Goal: Transaction & Acquisition: Obtain resource

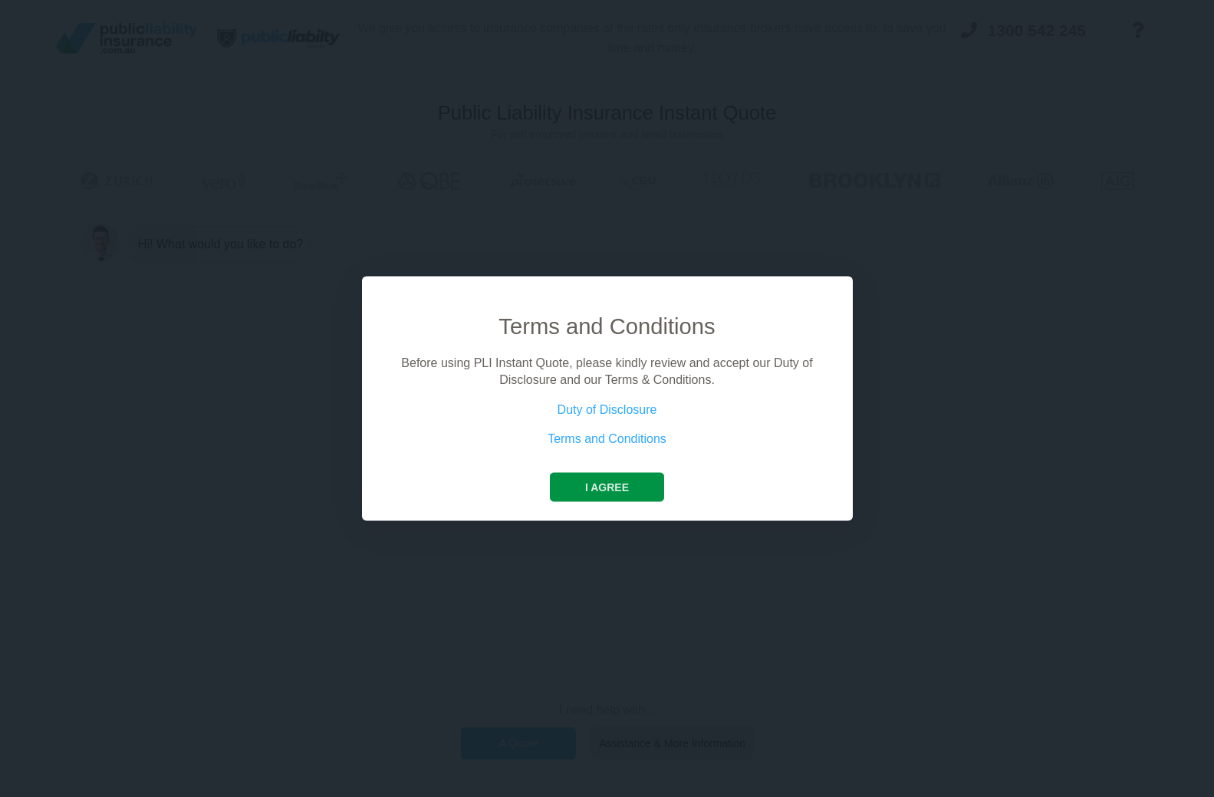
click at [587, 485] on button "I agree" at bounding box center [607, 486] width 114 height 29
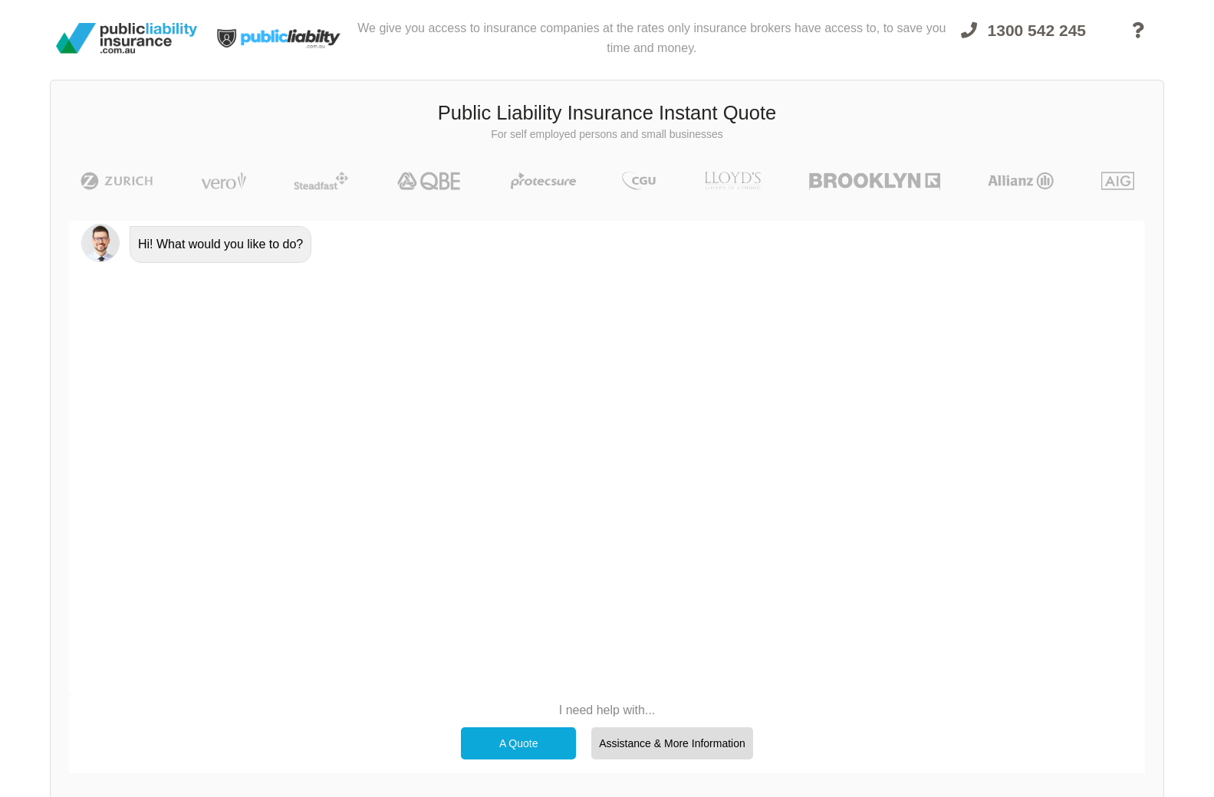
click at [521, 734] on div "A Quote" at bounding box center [518, 744] width 115 height 32
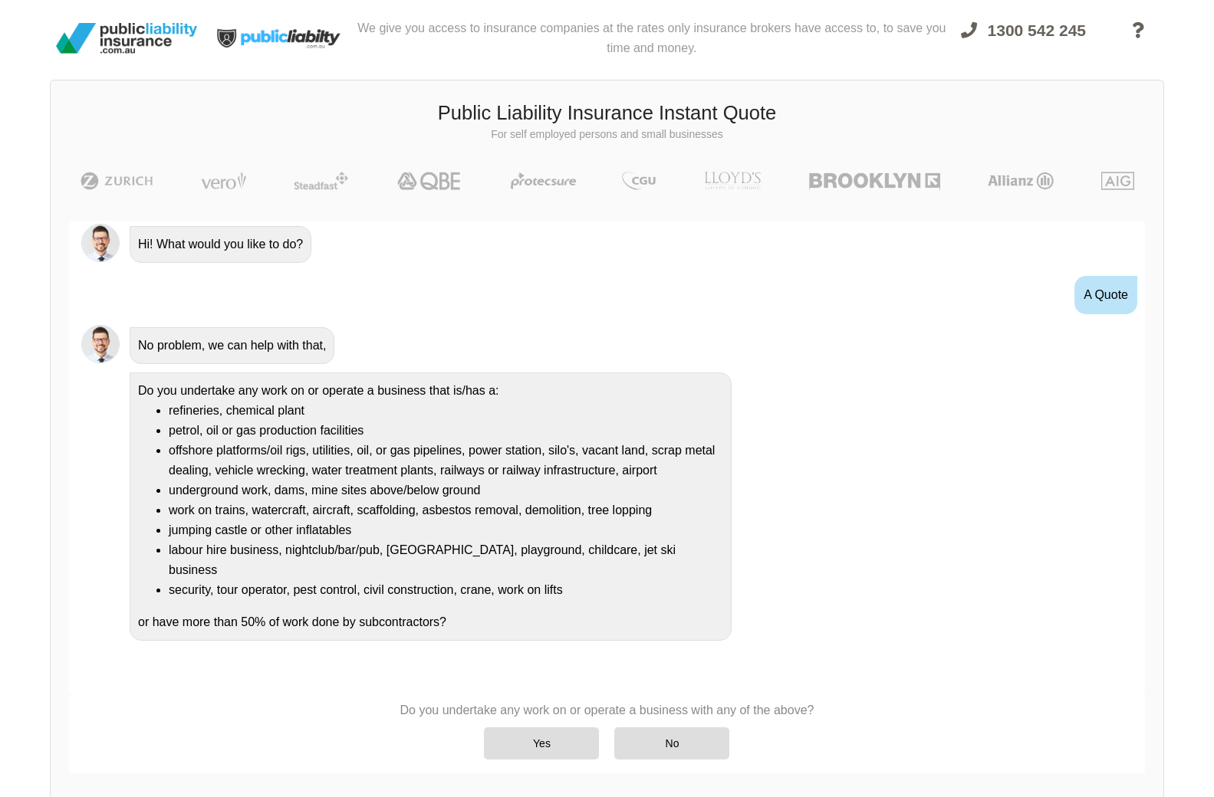
scroll to position [31, 0]
click at [677, 740] on div "No" at bounding box center [671, 744] width 115 height 32
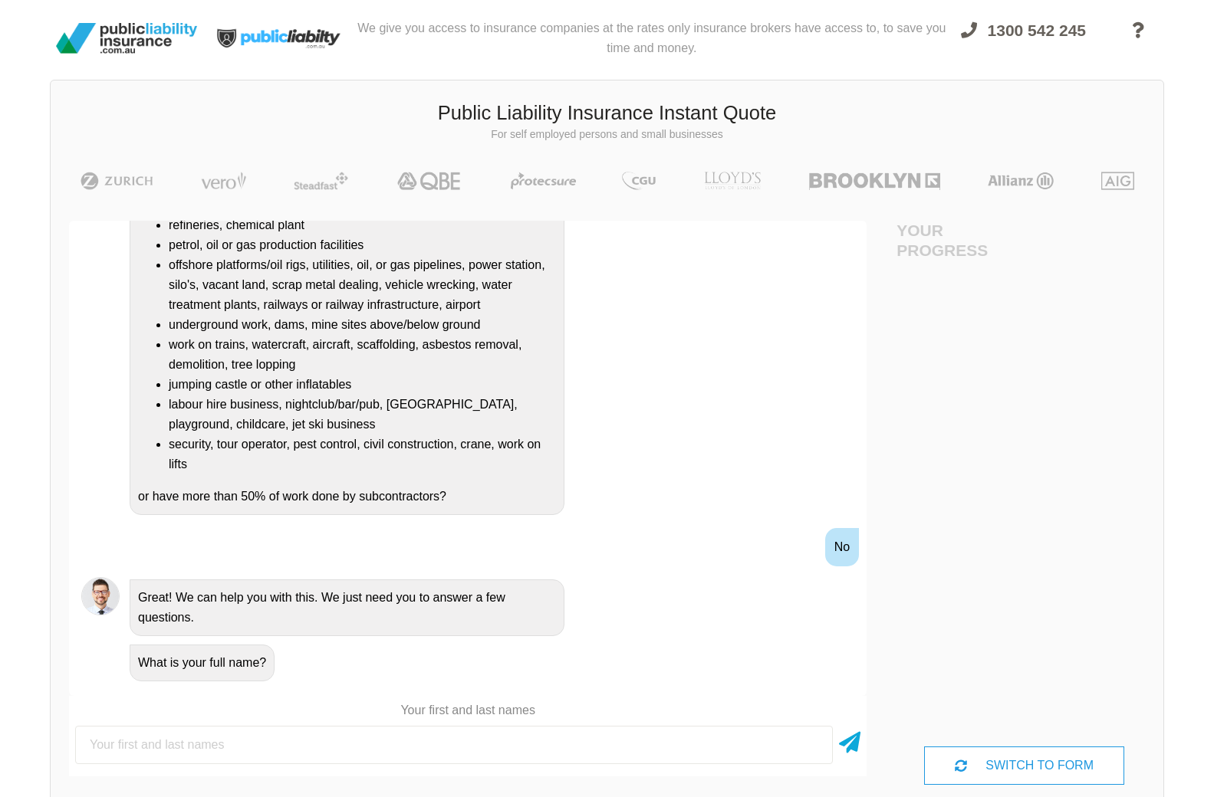
scroll to position [188, 0]
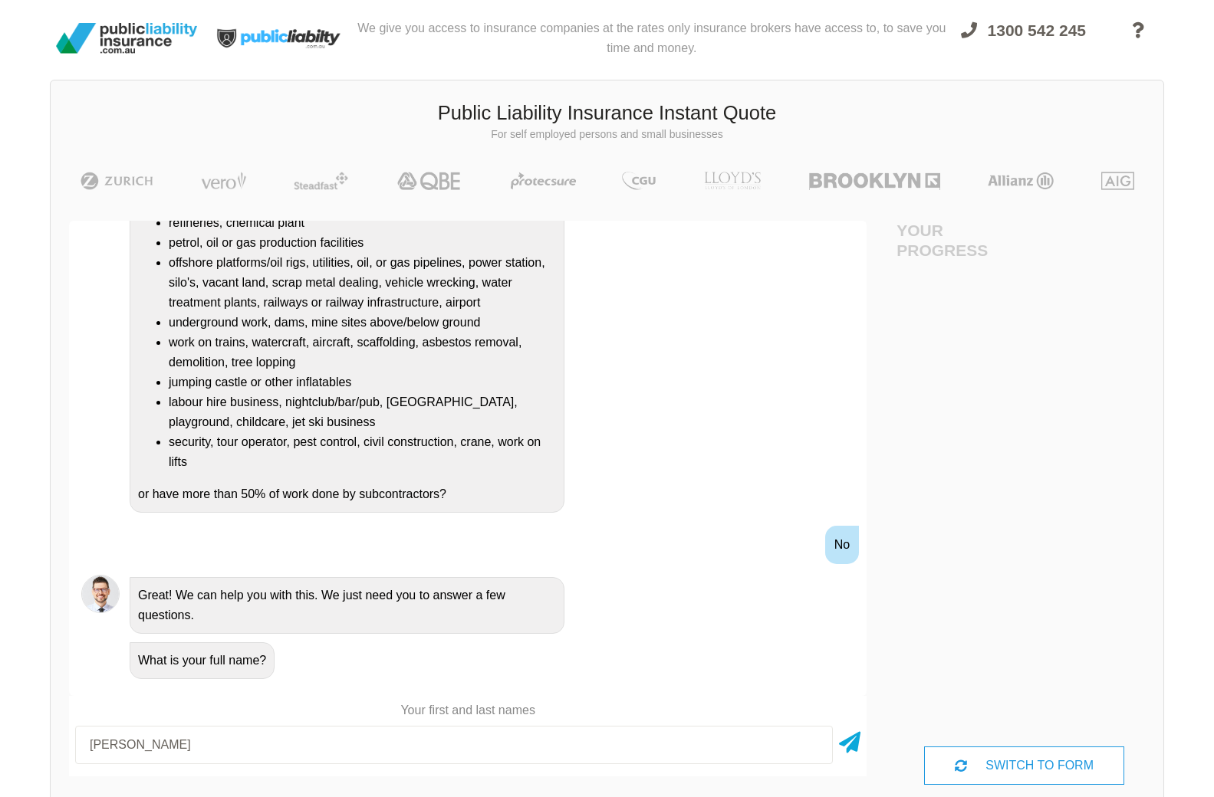
type input "[PERSON_NAME]"
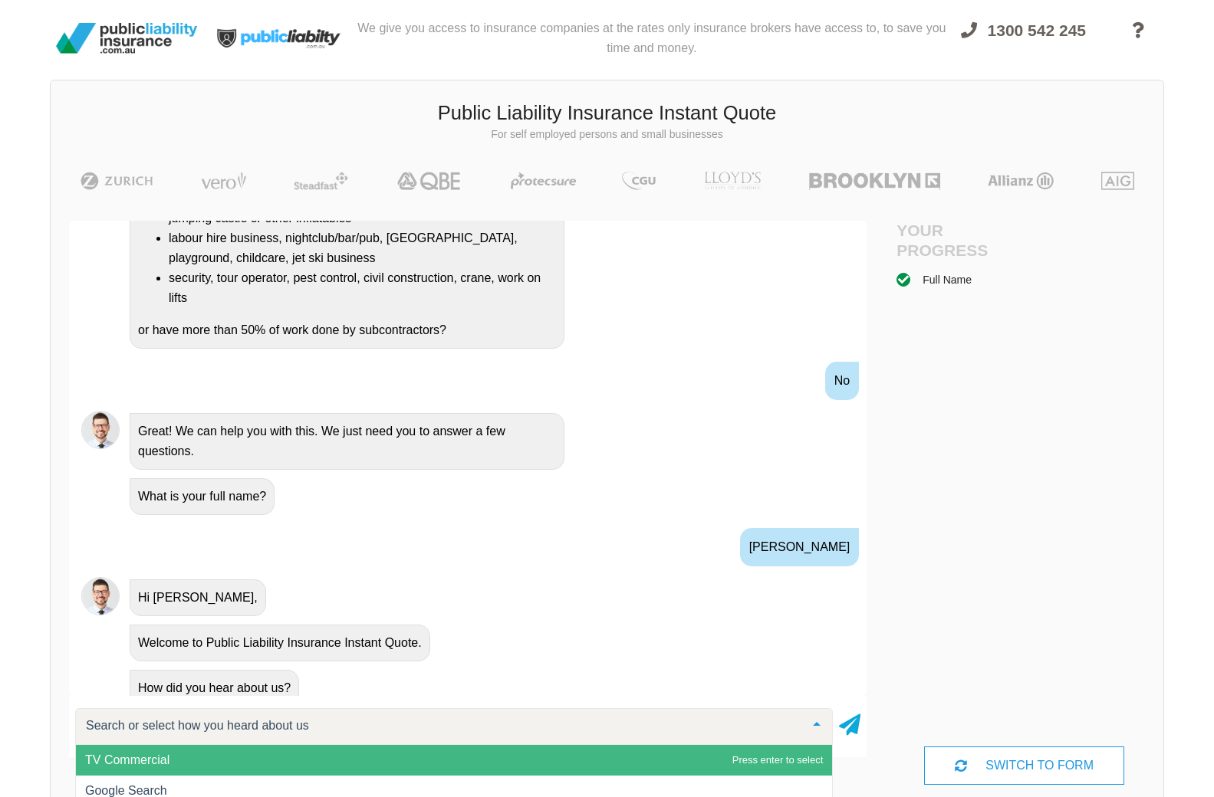
scroll to position [366, 0]
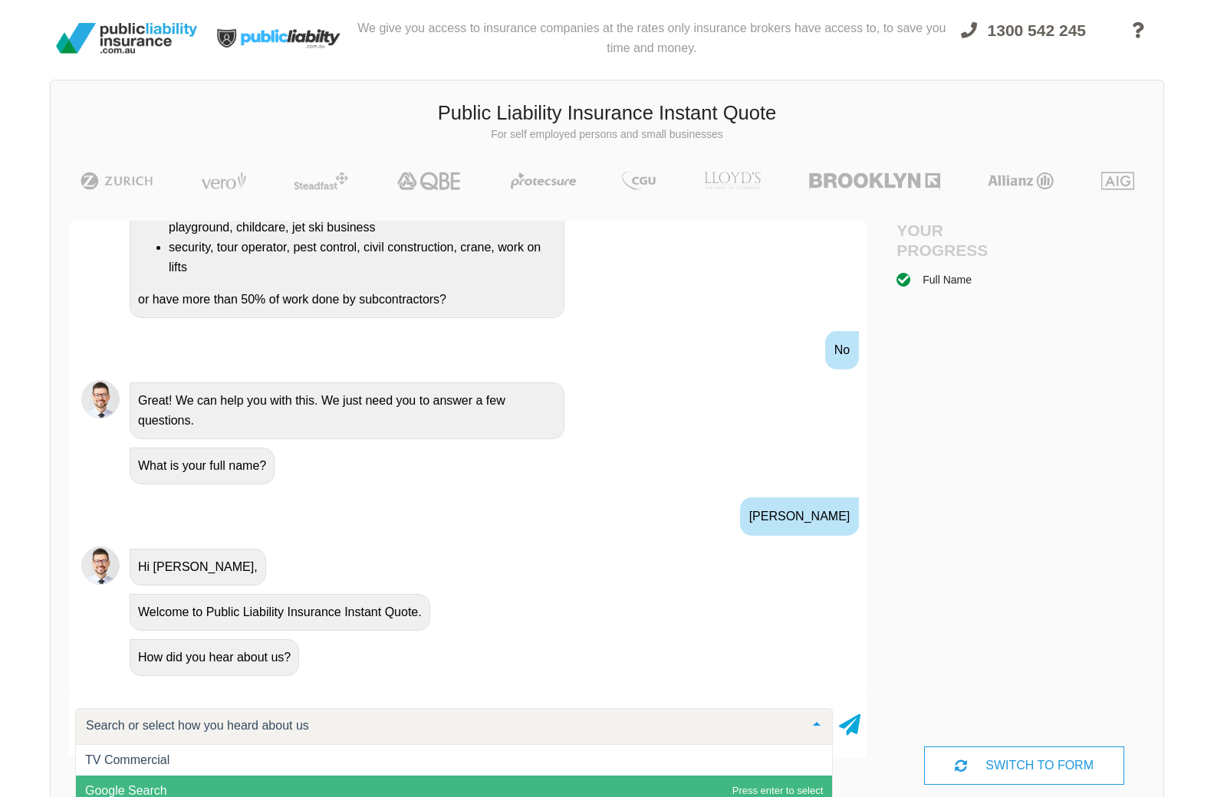
click at [99, 788] on span "Google Search" at bounding box center [126, 790] width 82 height 13
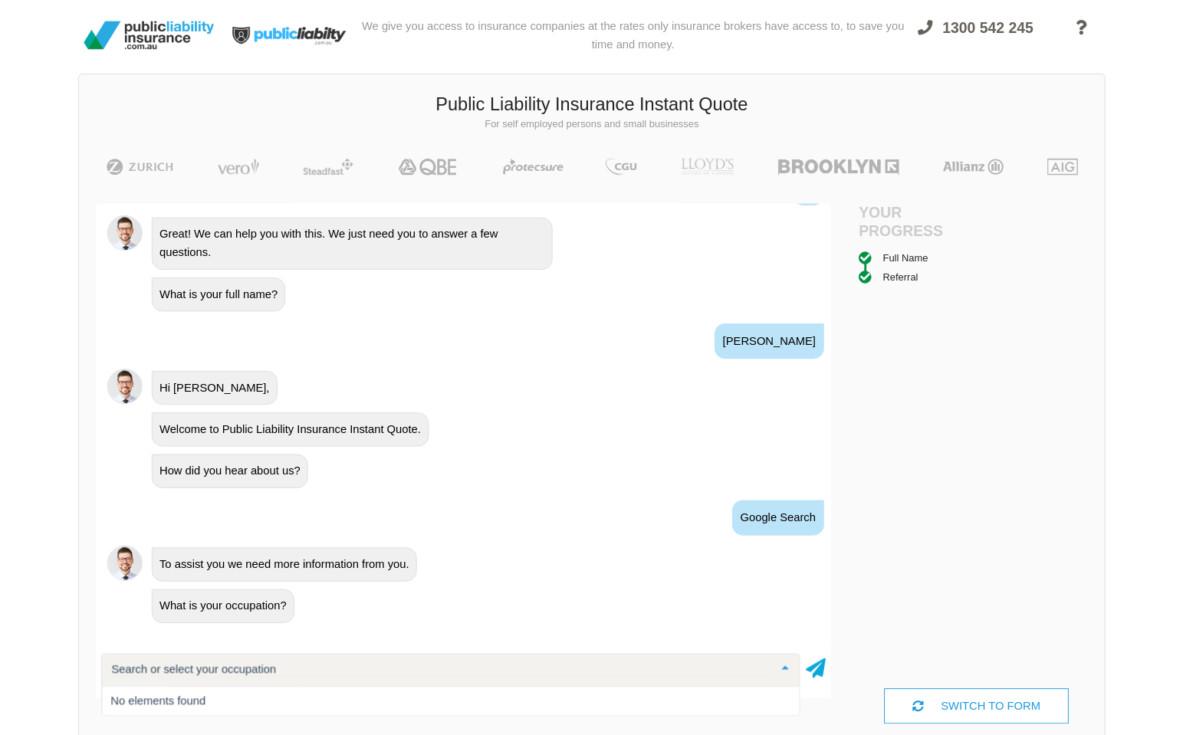
scroll to position [1, 0]
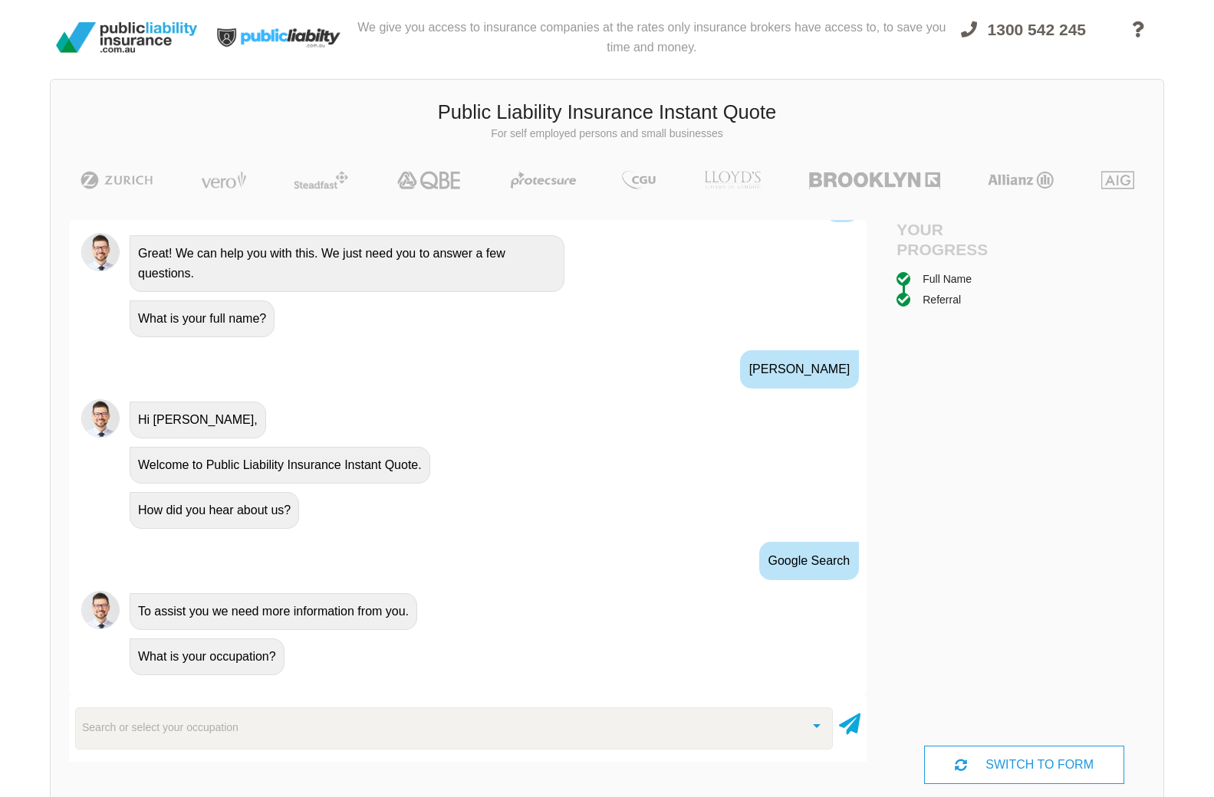
click at [1208, 781] on div "We give you access to insurance companies at the rates only insurance brokers h…" at bounding box center [607, 412] width 1214 height 827
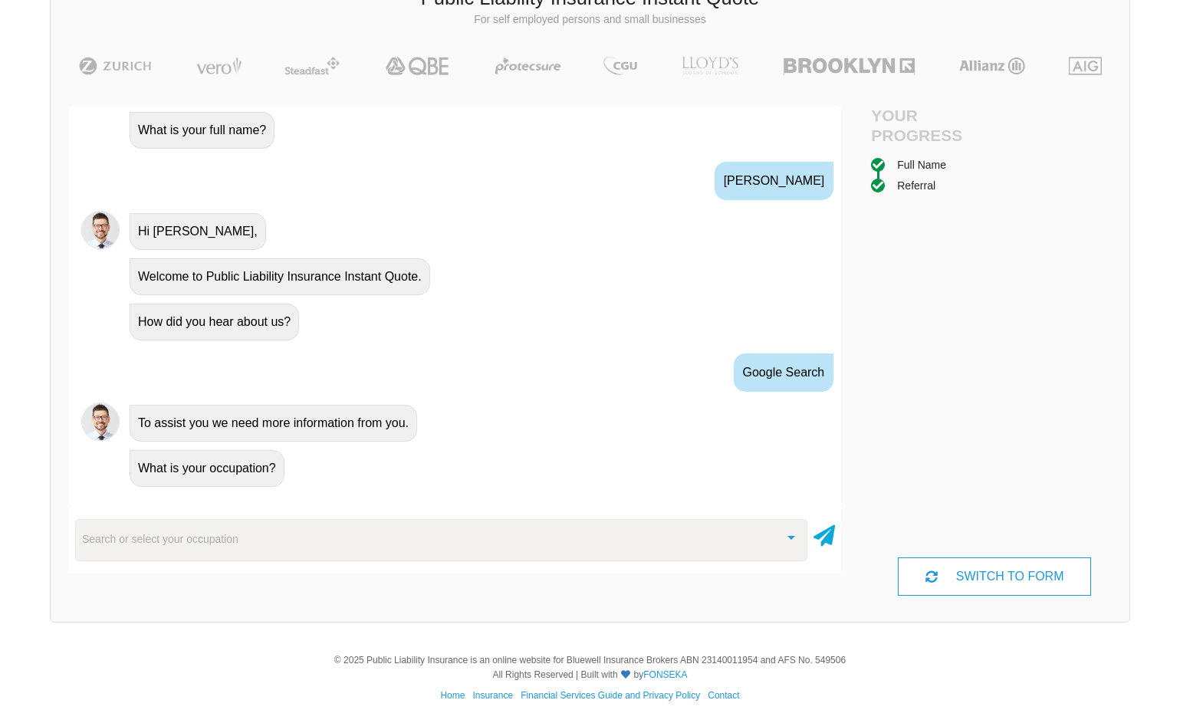
scroll to position [603, 0]
click at [465, 538] on div "Search or select your occupation" at bounding box center [441, 539] width 732 height 41
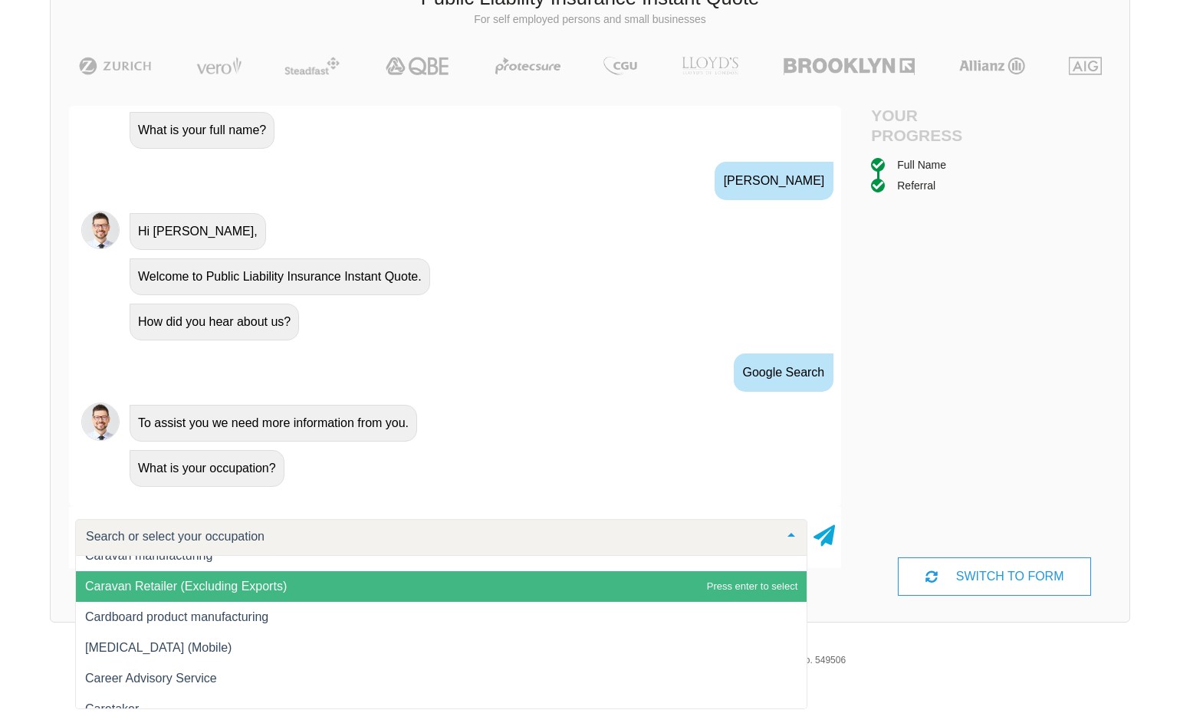
scroll to position [3359, 0]
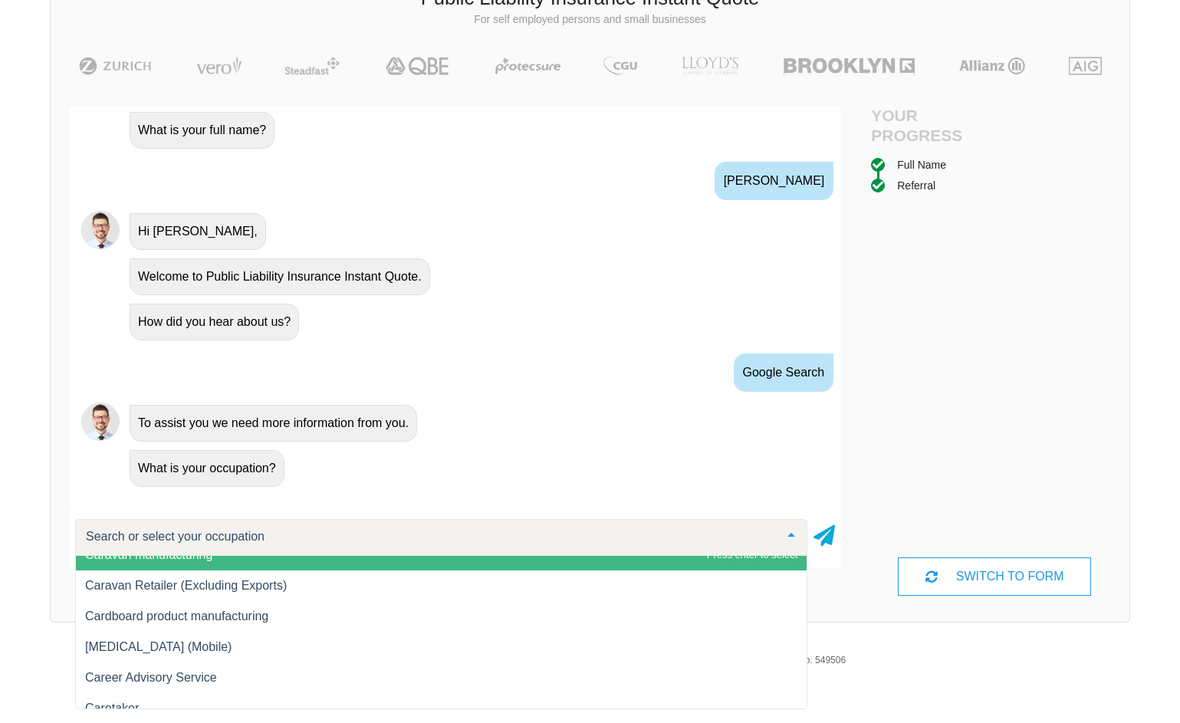
click at [328, 525] on div at bounding box center [441, 537] width 732 height 37
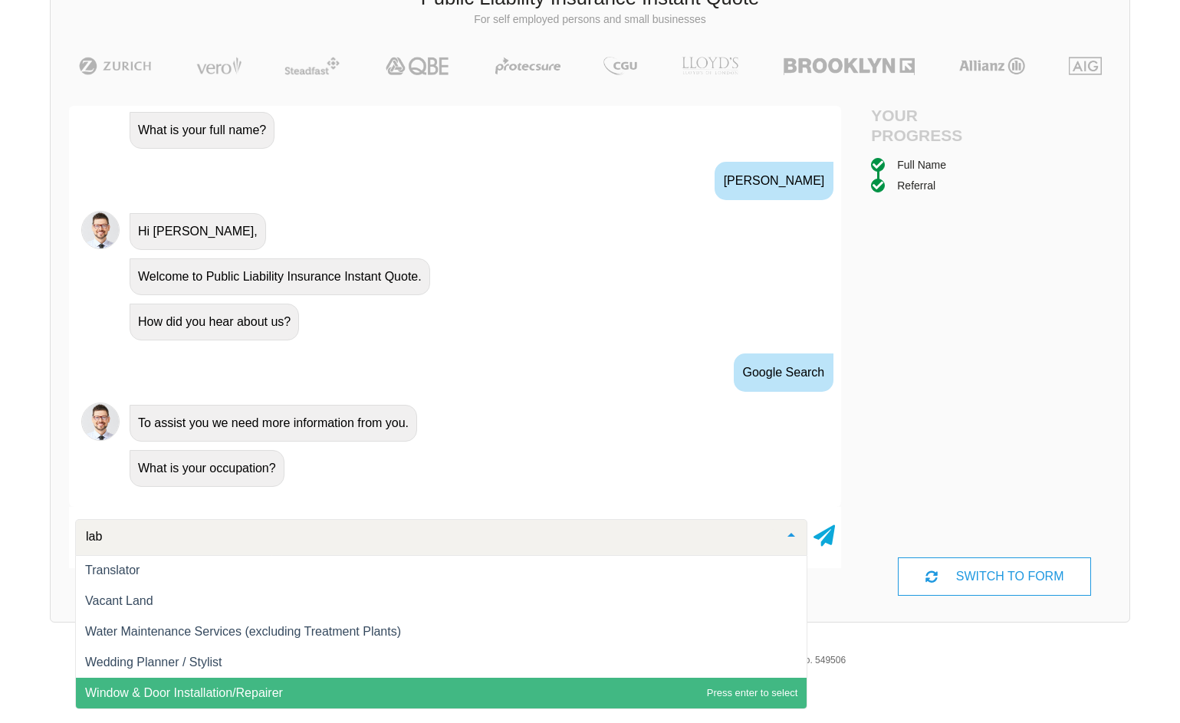
scroll to position [1, 0]
type input "land"
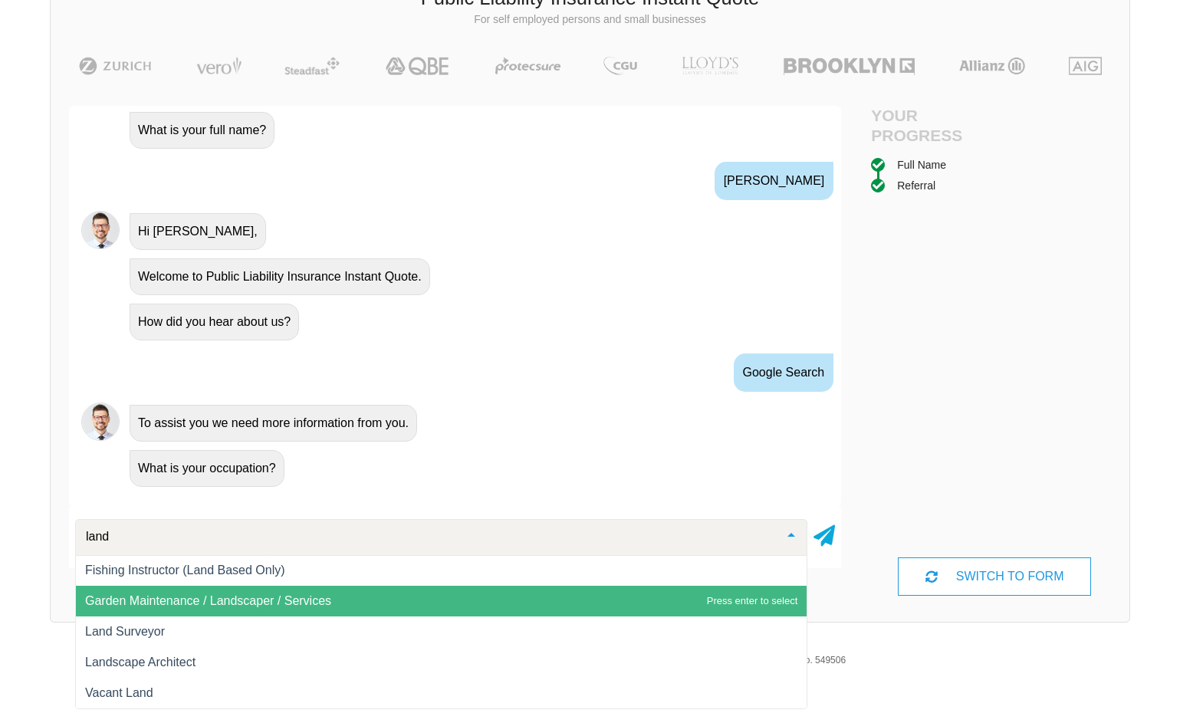
click at [298, 610] on span "Garden Maintenance / Landscaper / Services" at bounding box center [441, 601] width 731 height 31
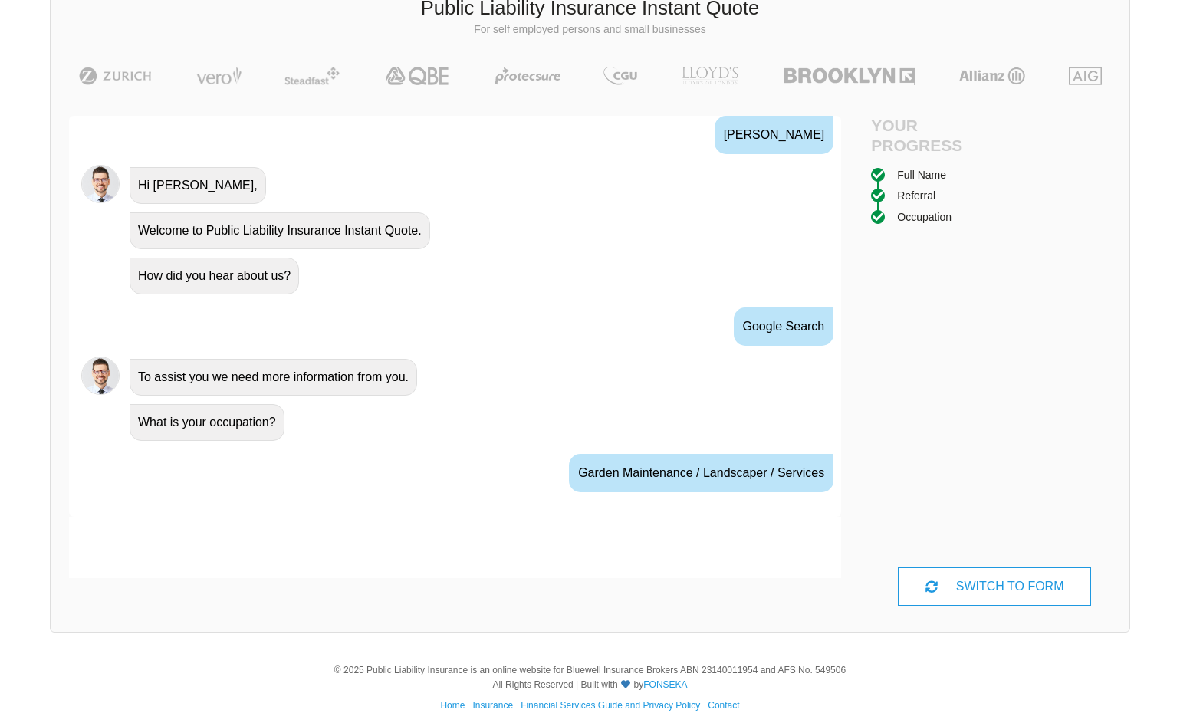
scroll to position [688, 0]
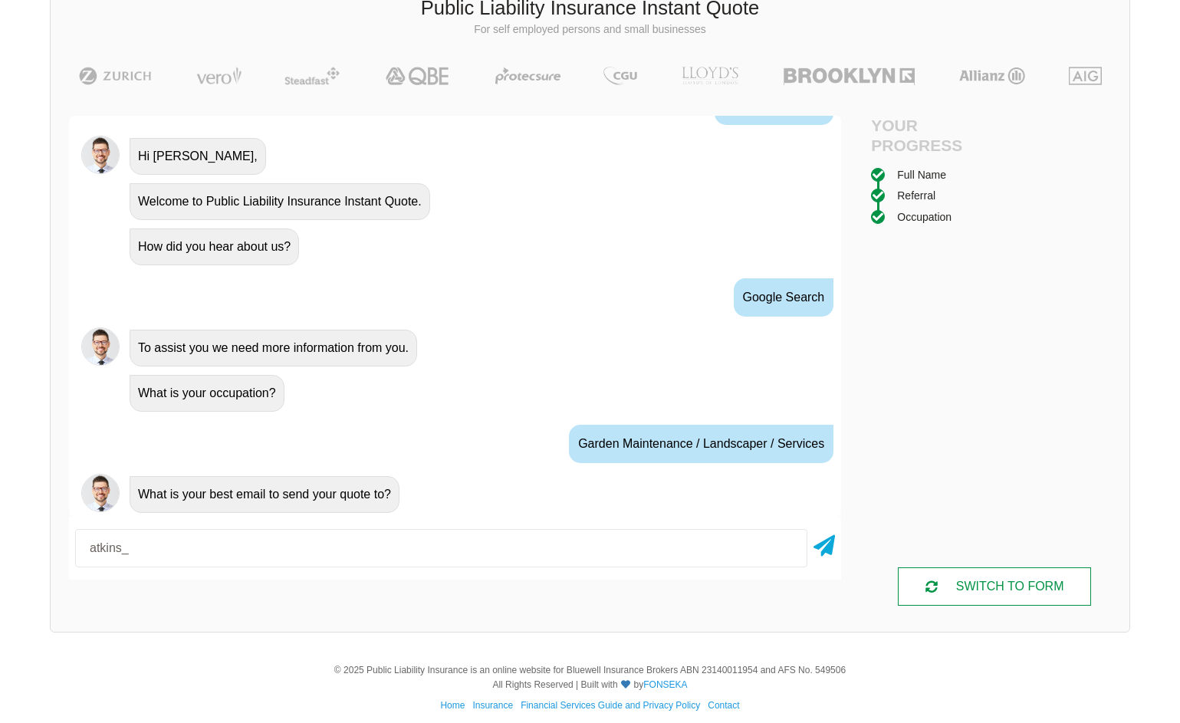
click at [1027, 600] on div "SWITCH TO FORM" at bounding box center [994, 586] width 193 height 38
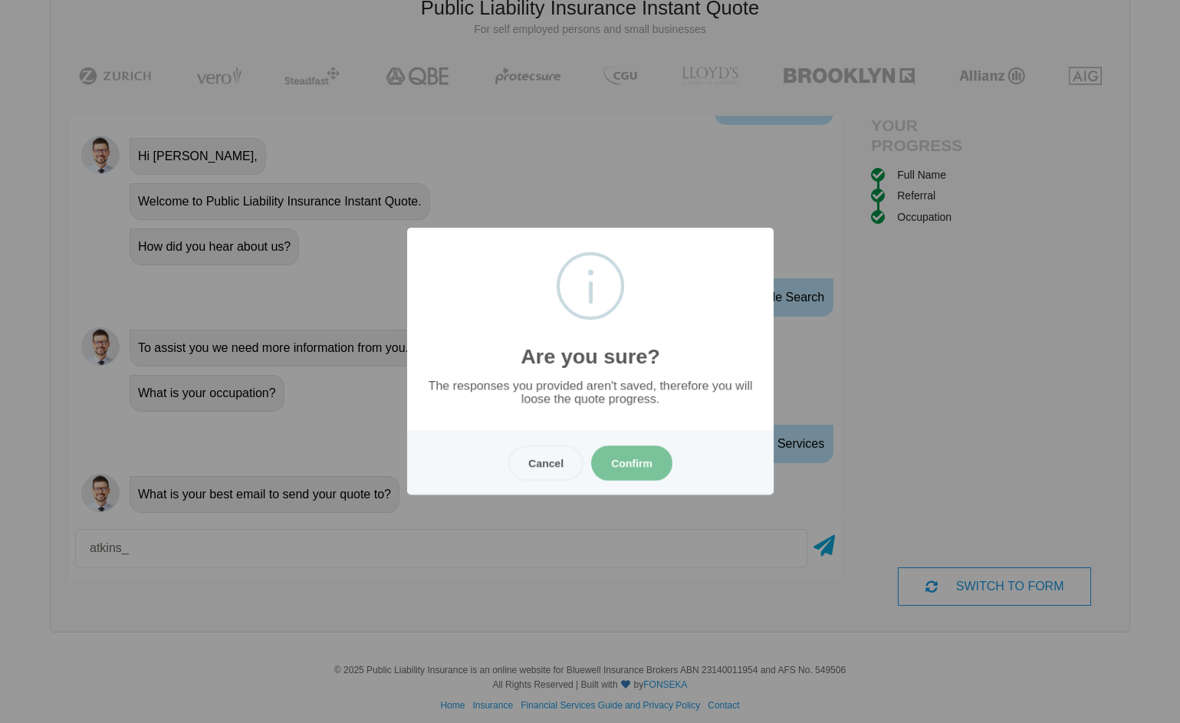
click at [550, 455] on button "Cancel" at bounding box center [545, 462] width 75 height 35
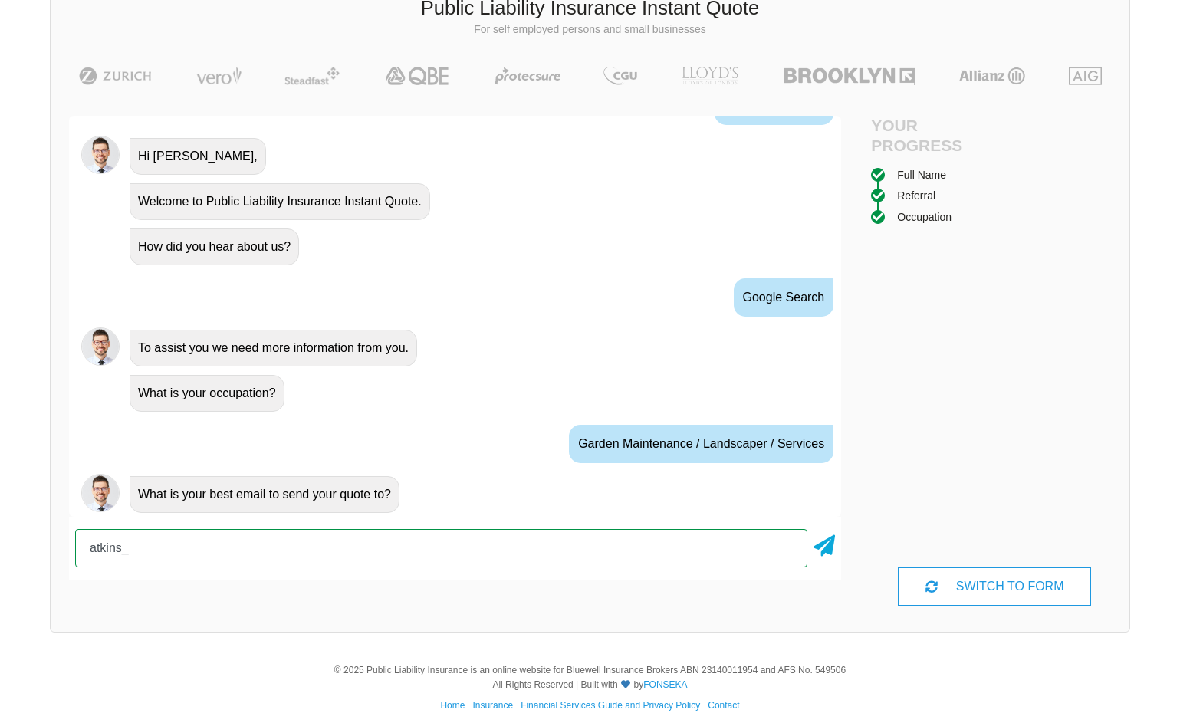
click at [329, 544] on input "atkins_" at bounding box center [441, 548] width 732 height 38
type input "[EMAIL_ADDRESS][DOMAIN_NAME]"
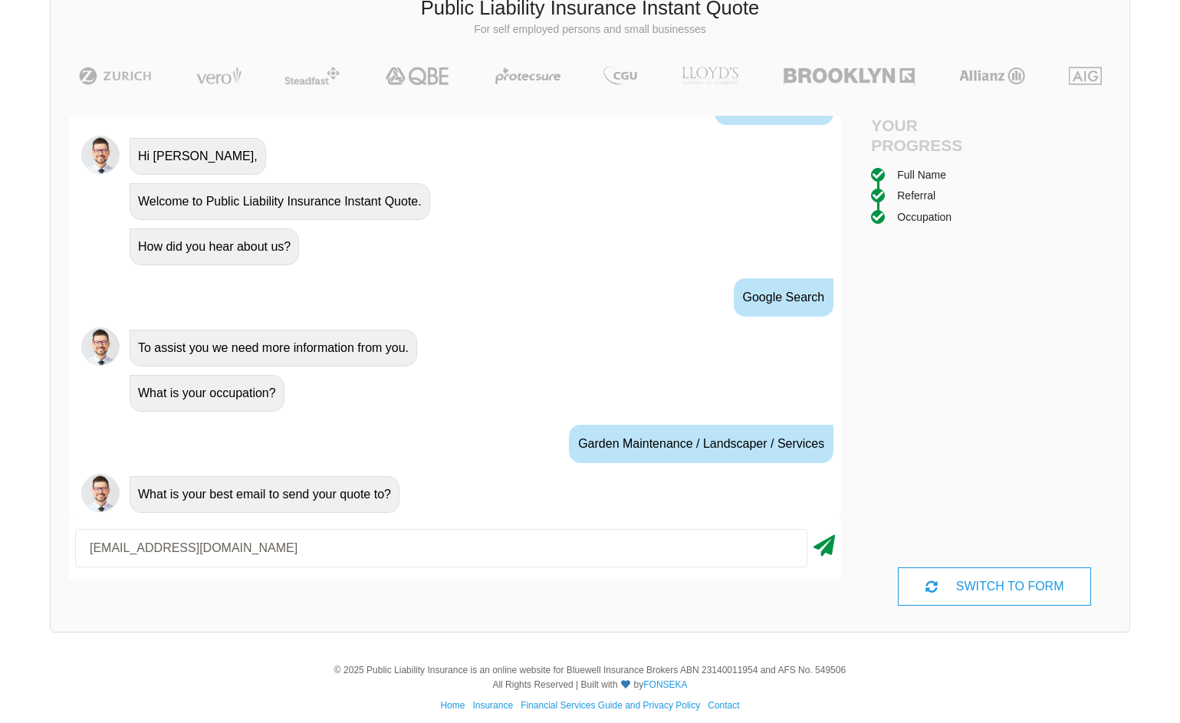
click at [820, 545] on icon at bounding box center [823, 543] width 21 height 28
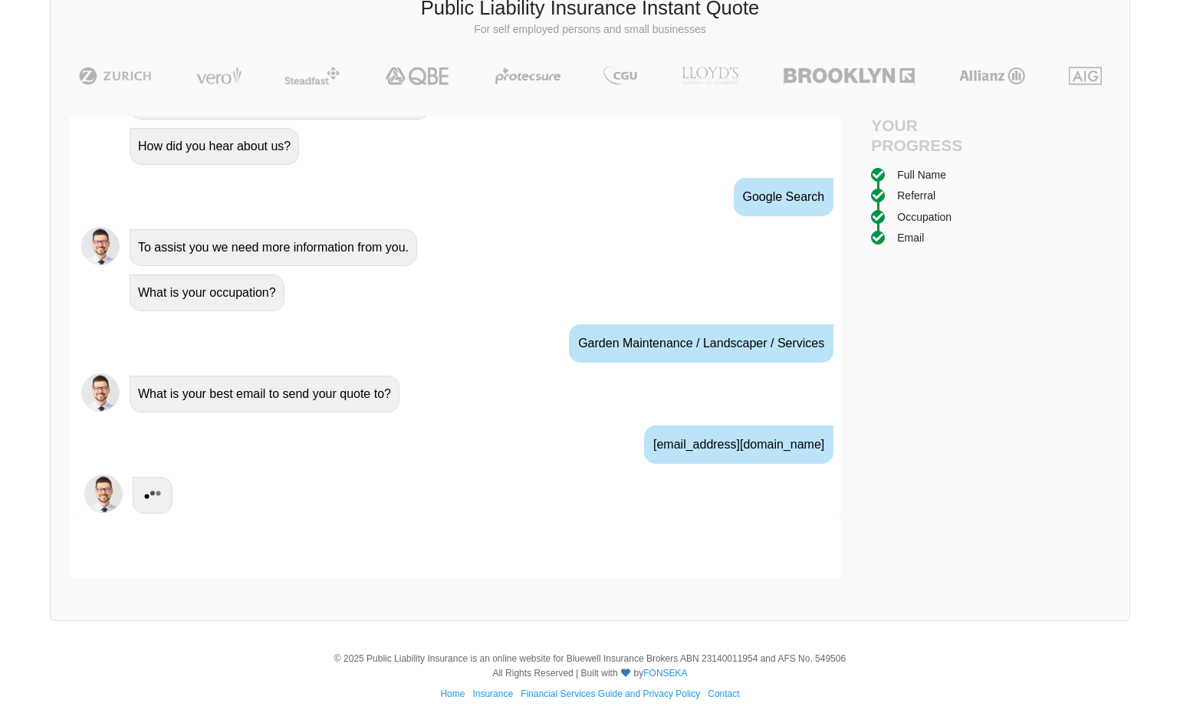
scroll to position [790, 0]
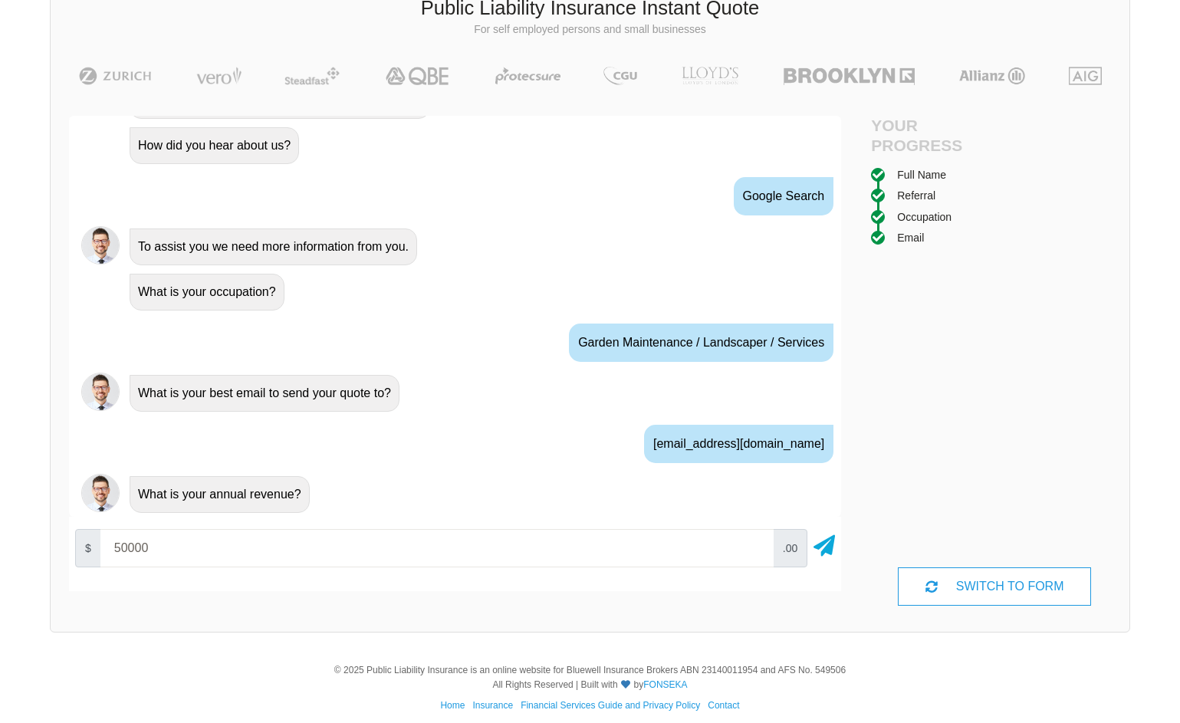
type input "50000"
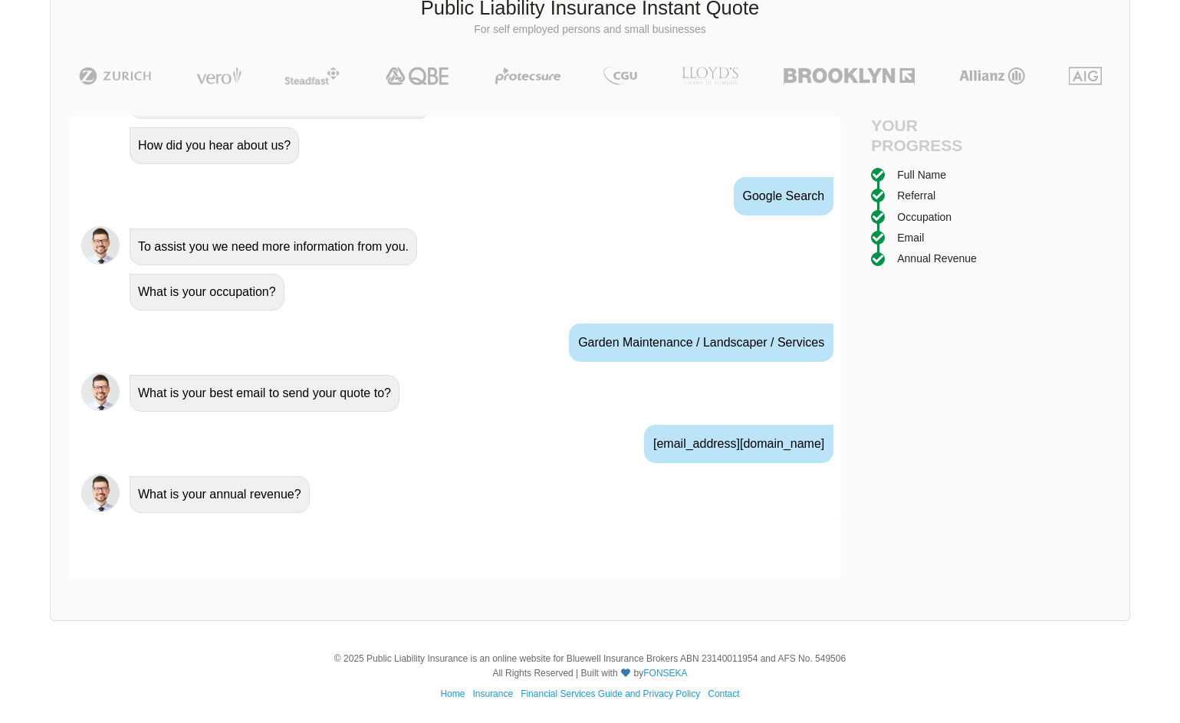
scroll to position [891, 0]
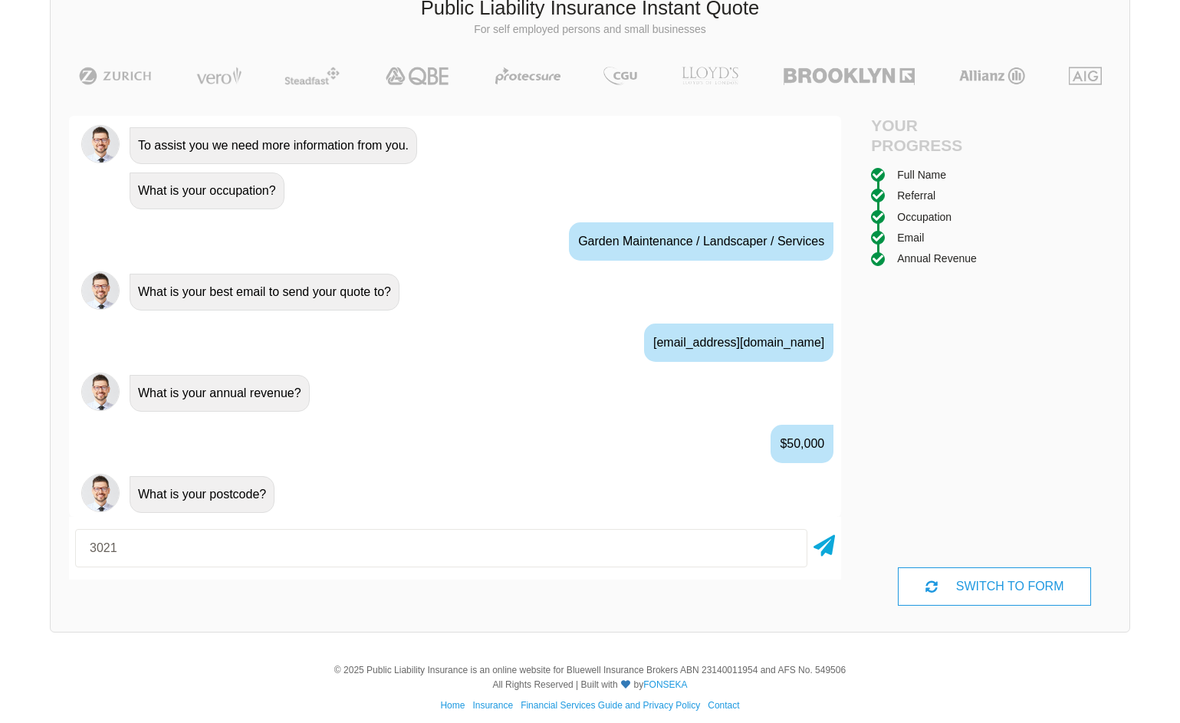
type input "3021"
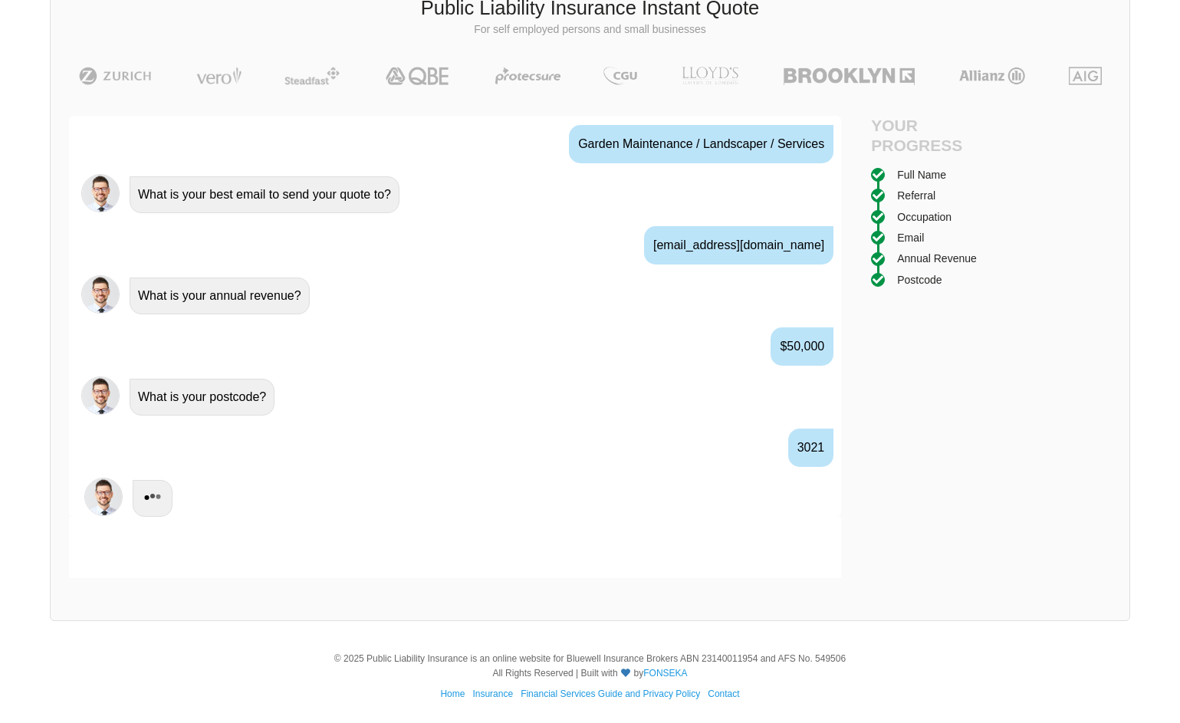
scroll to position [992, 0]
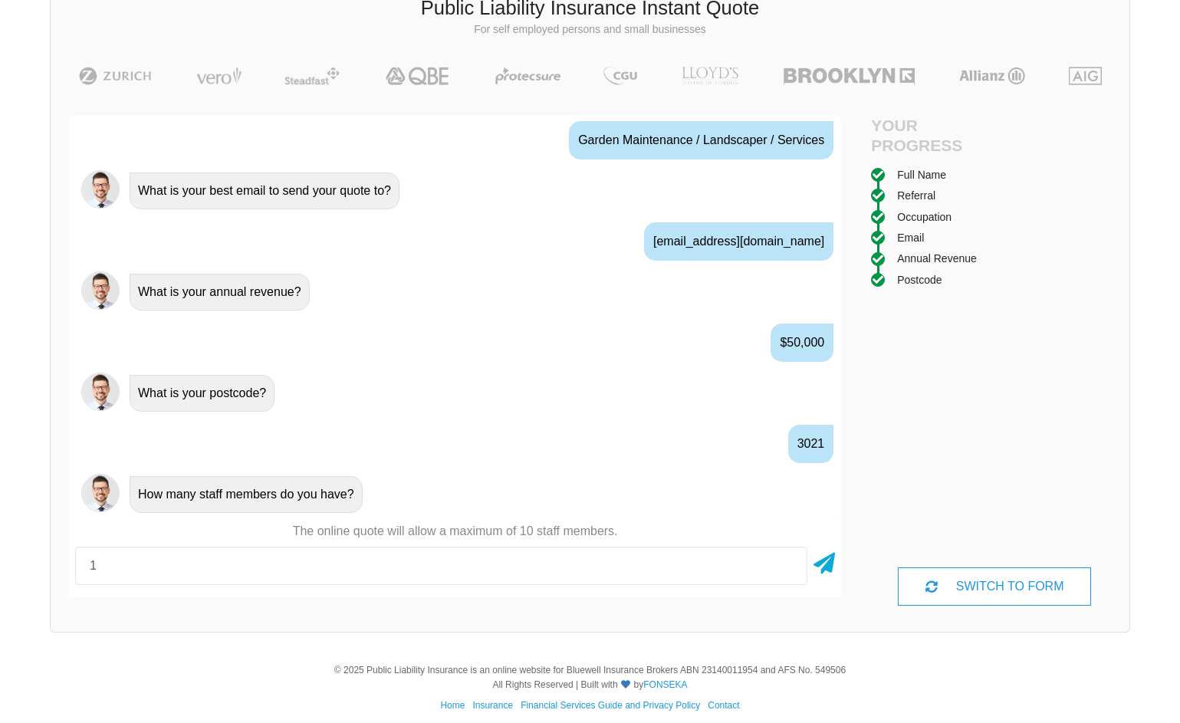
type input "1"
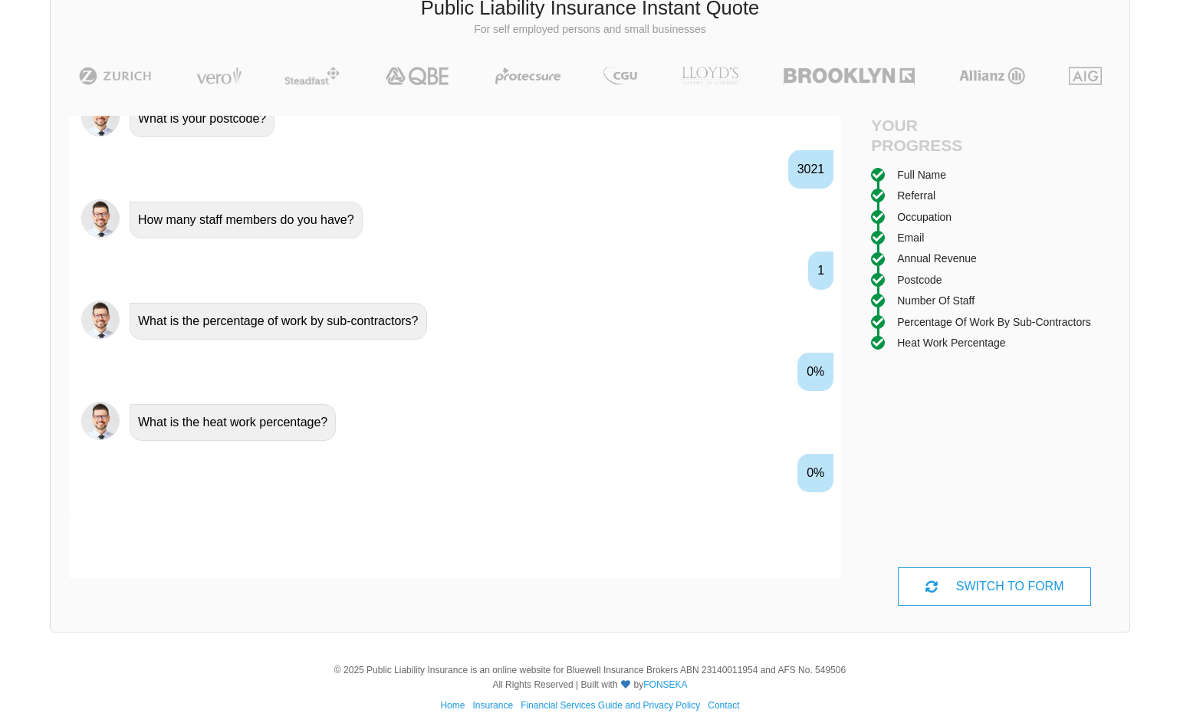
scroll to position [1296, 0]
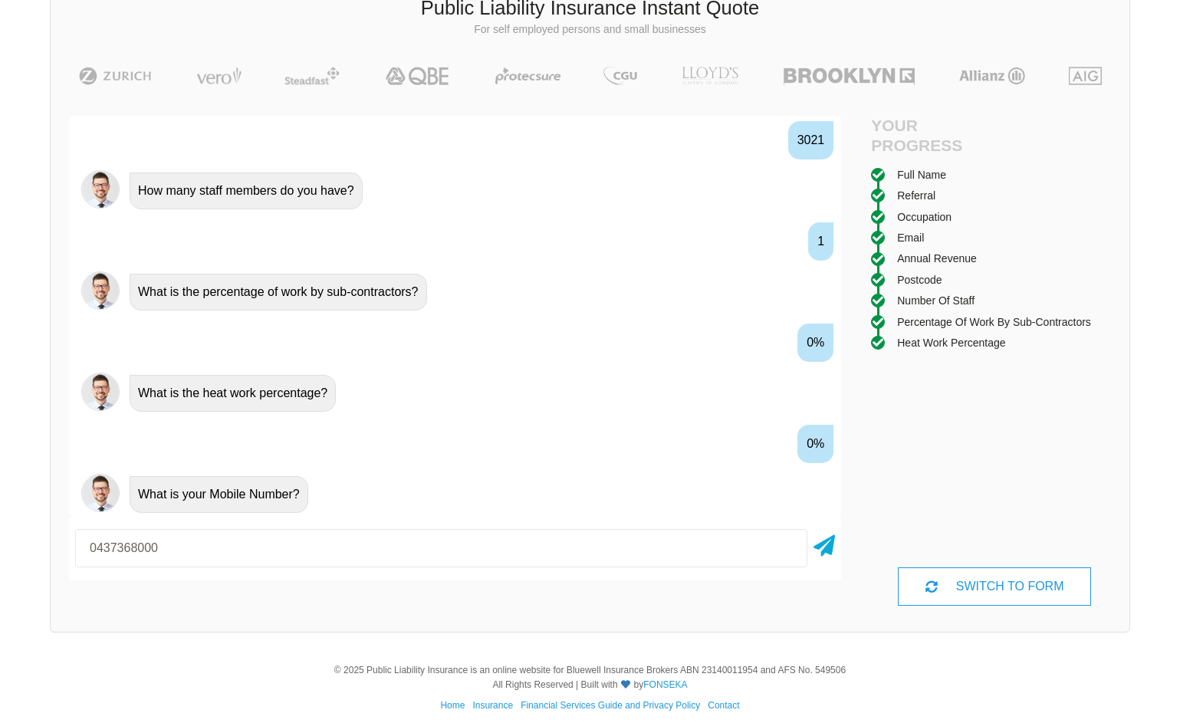
type input "0437368000"
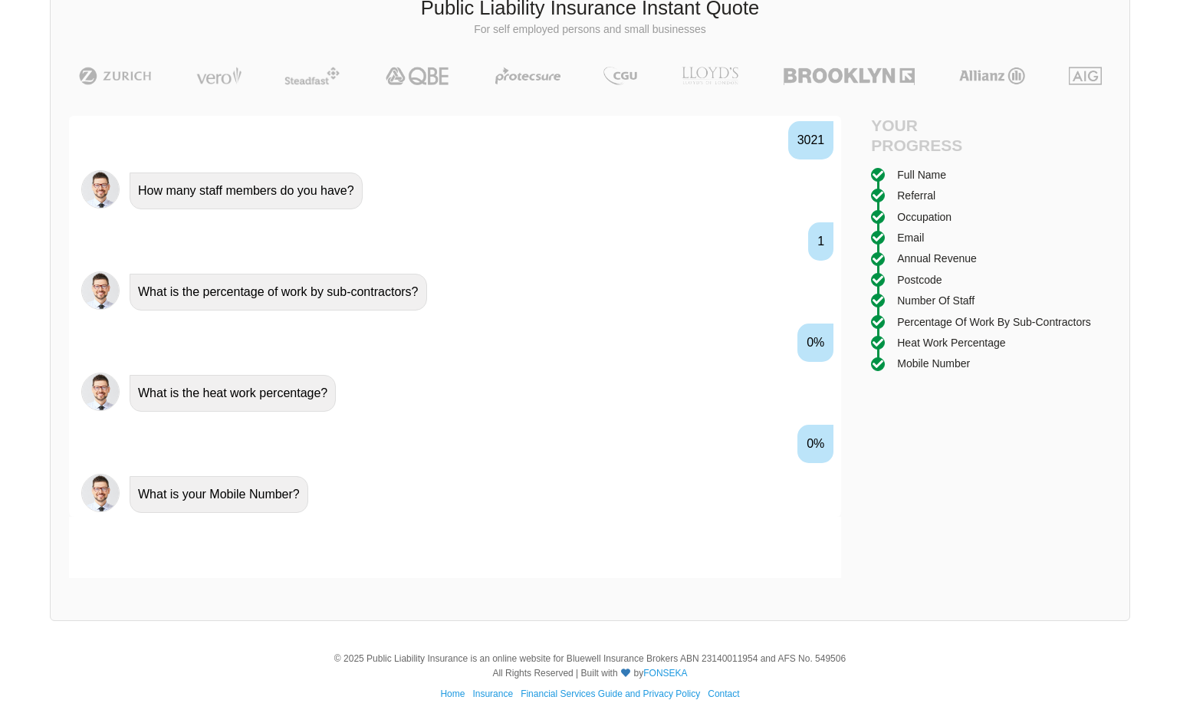
scroll to position [1397, 0]
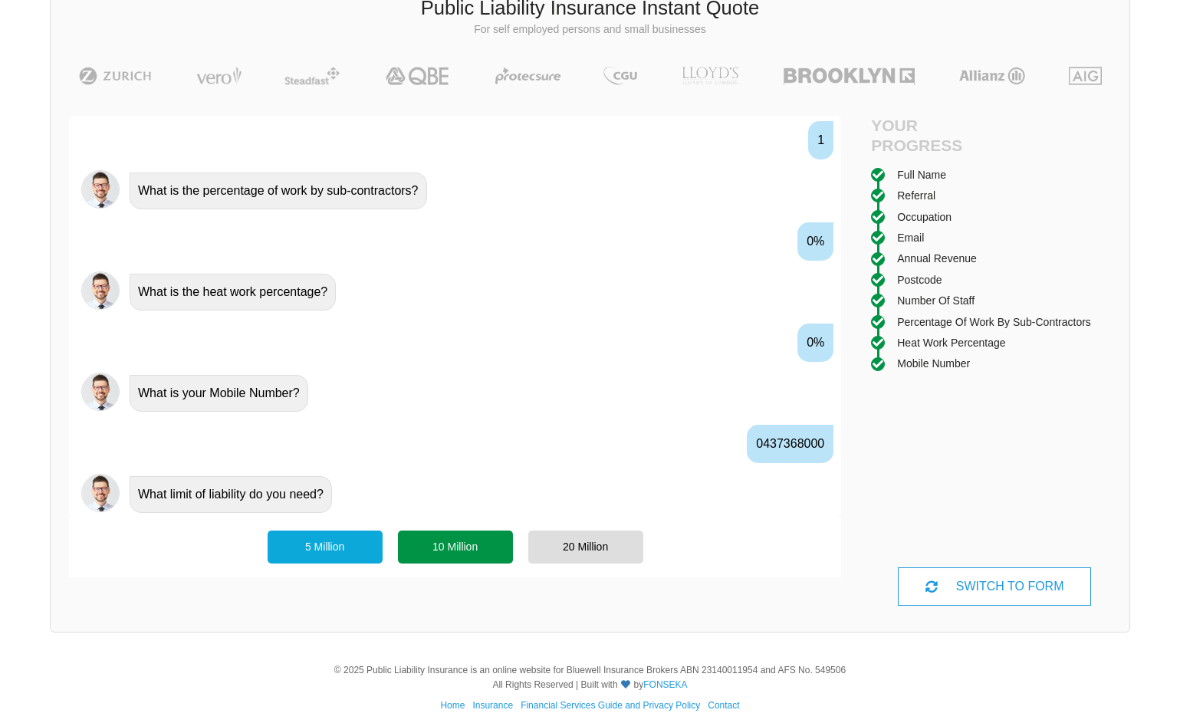
click at [442, 543] on div "10 Million" at bounding box center [455, 547] width 115 height 32
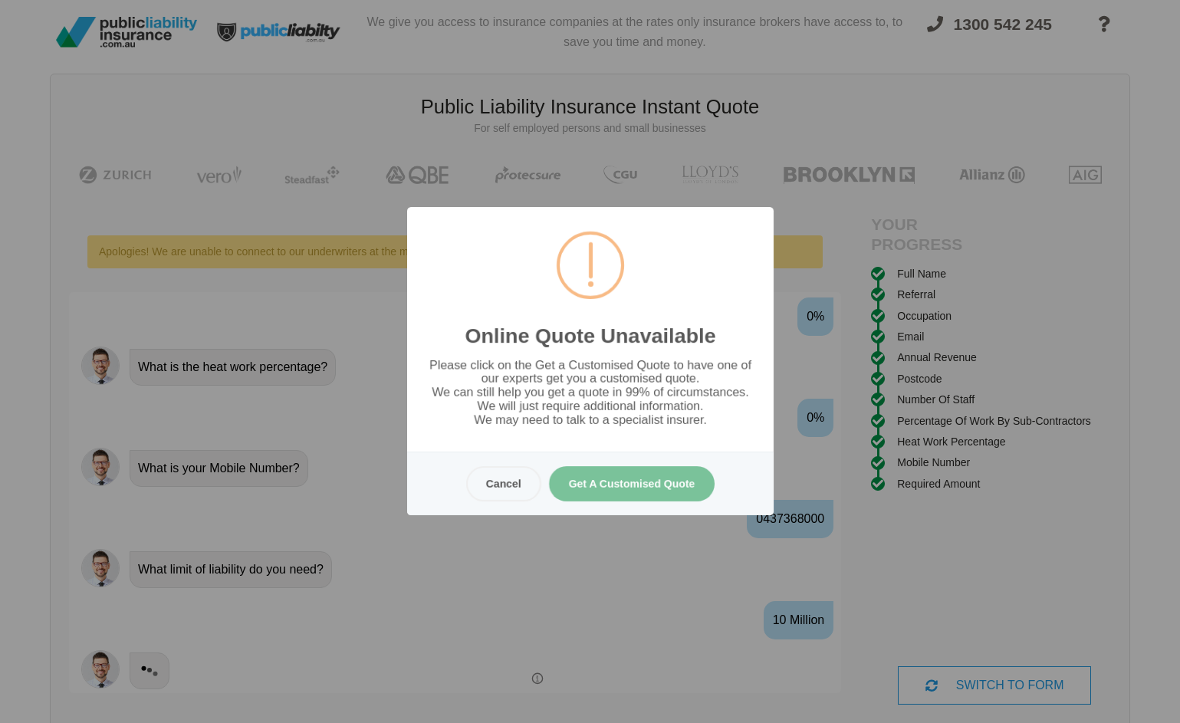
scroll to position [0, 0]
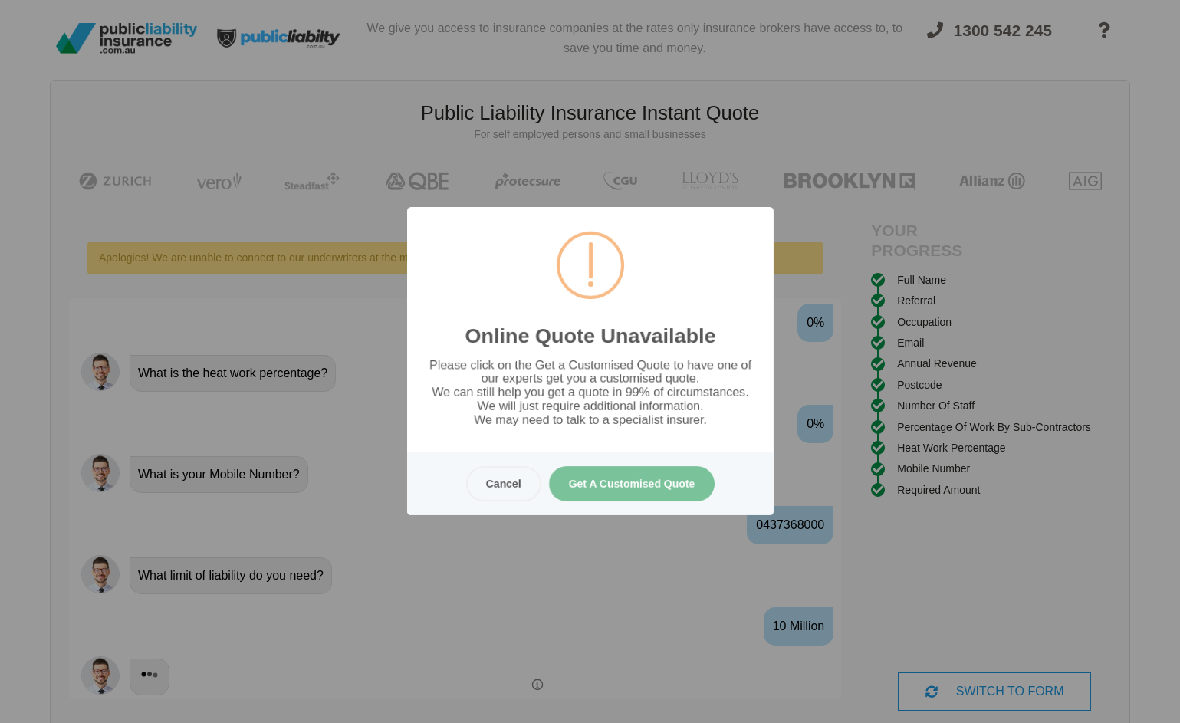
click at [628, 495] on button "Get A Customised Quote" at bounding box center [631, 483] width 166 height 35
